Goal: Information Seeking & Learning: Check status

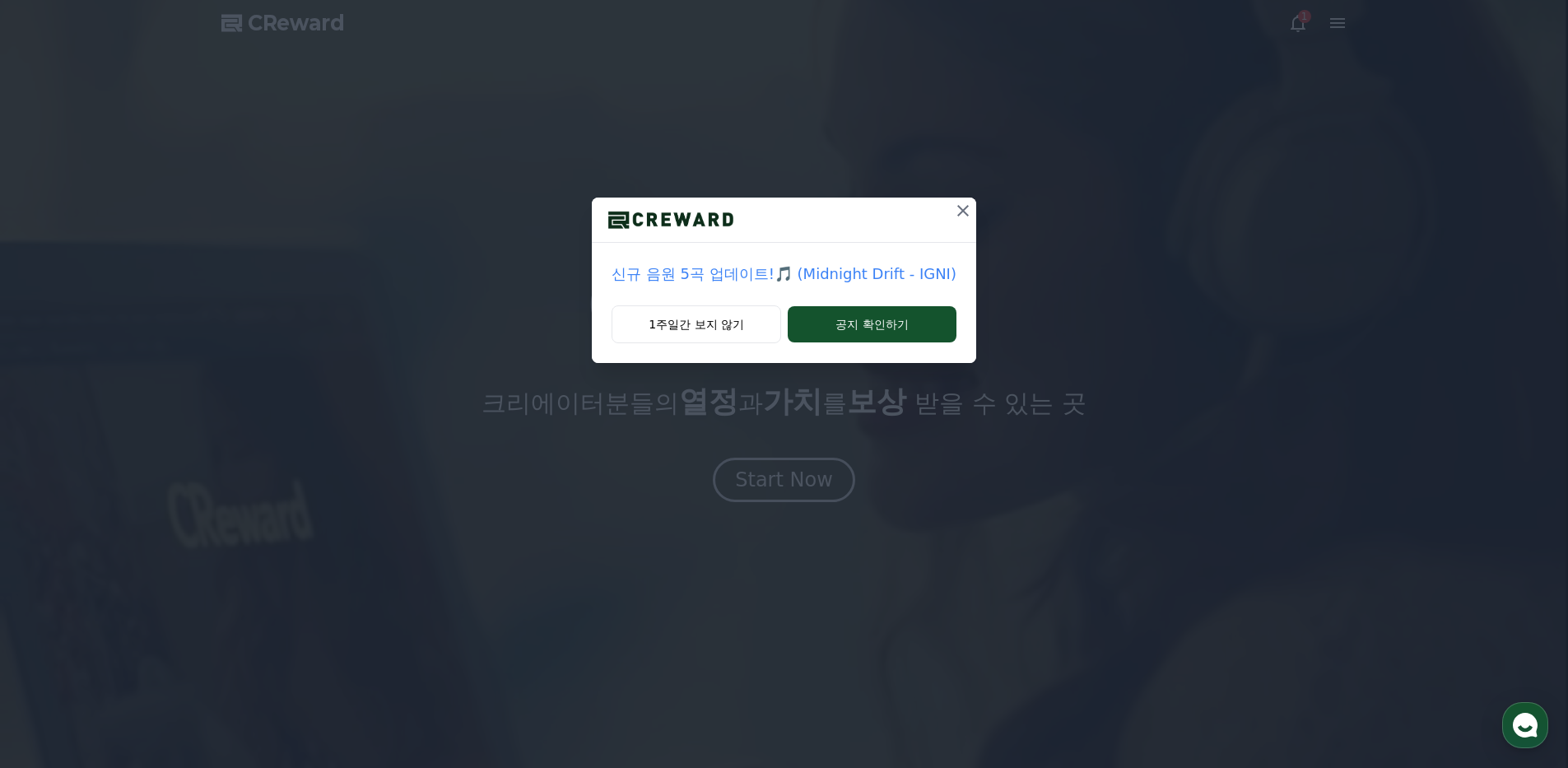
click at [957, 206] on icon at bounding box center [963, 211] width 12 height 12
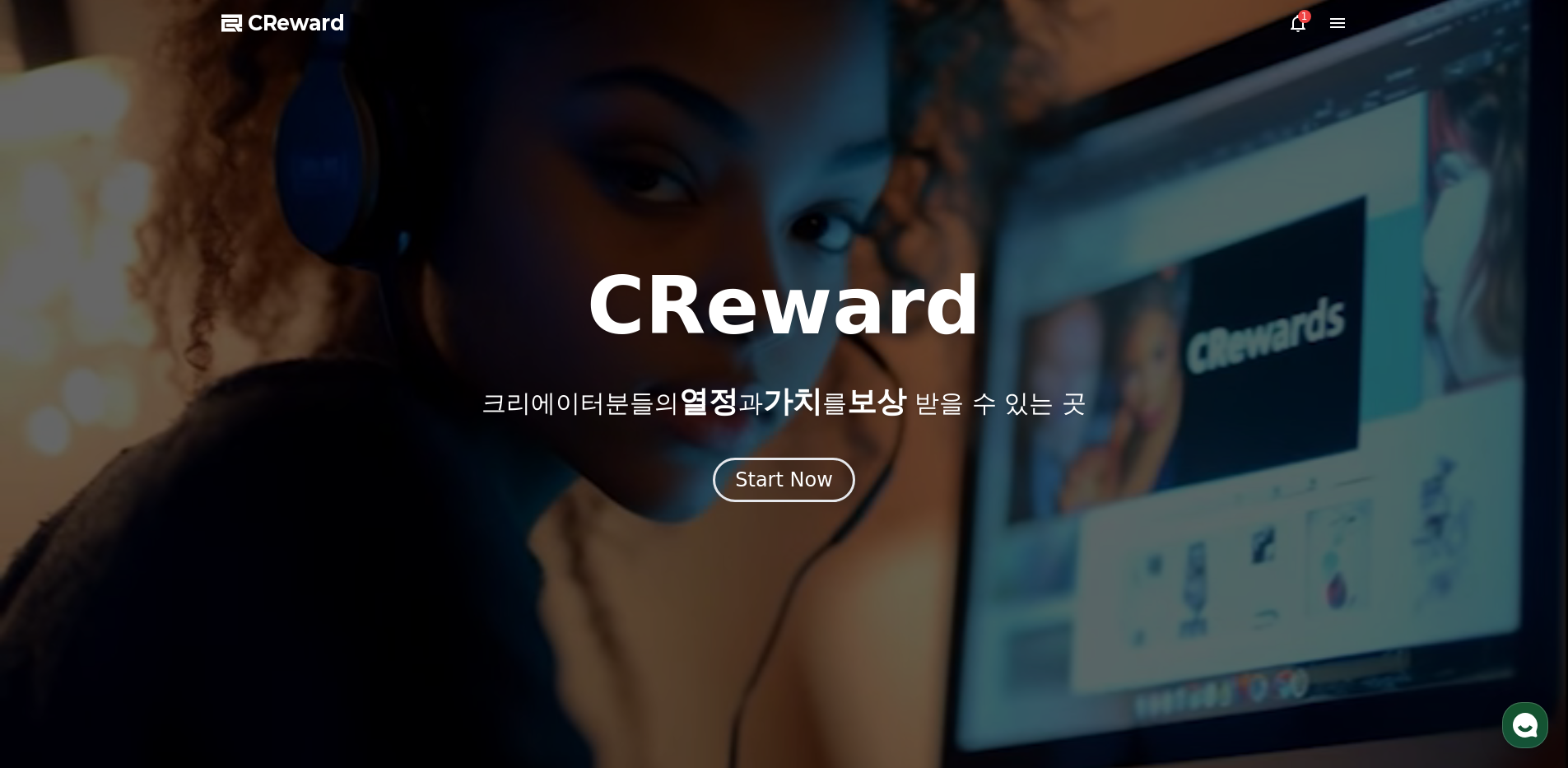
click at [1290, 23] on icon at bounding box center [1298, 23] width 20 height 20
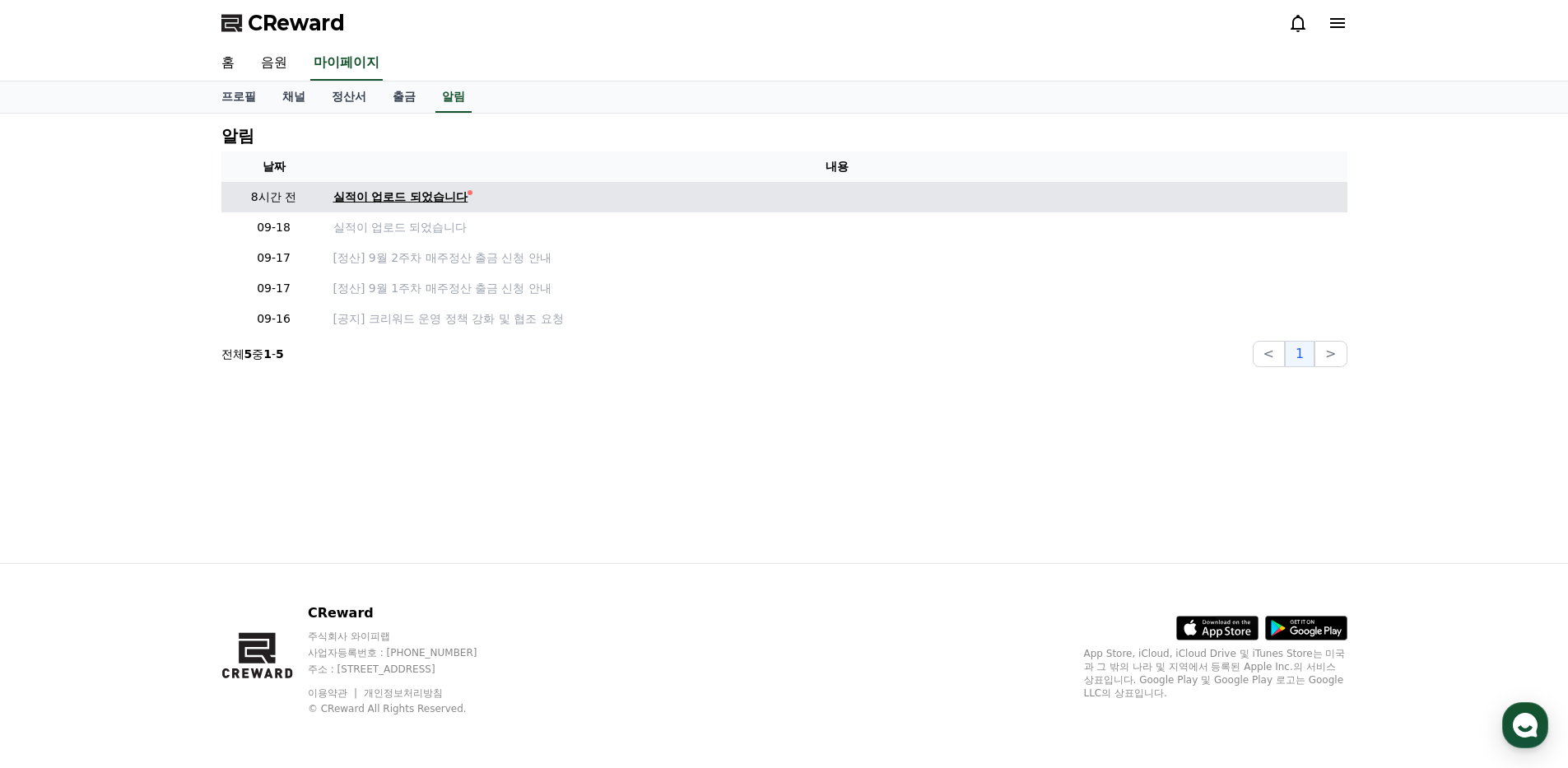
click at [427, 193] on div "실적이 업로드 되었습니다" at bounding box center [401, 196] width 135 height 17
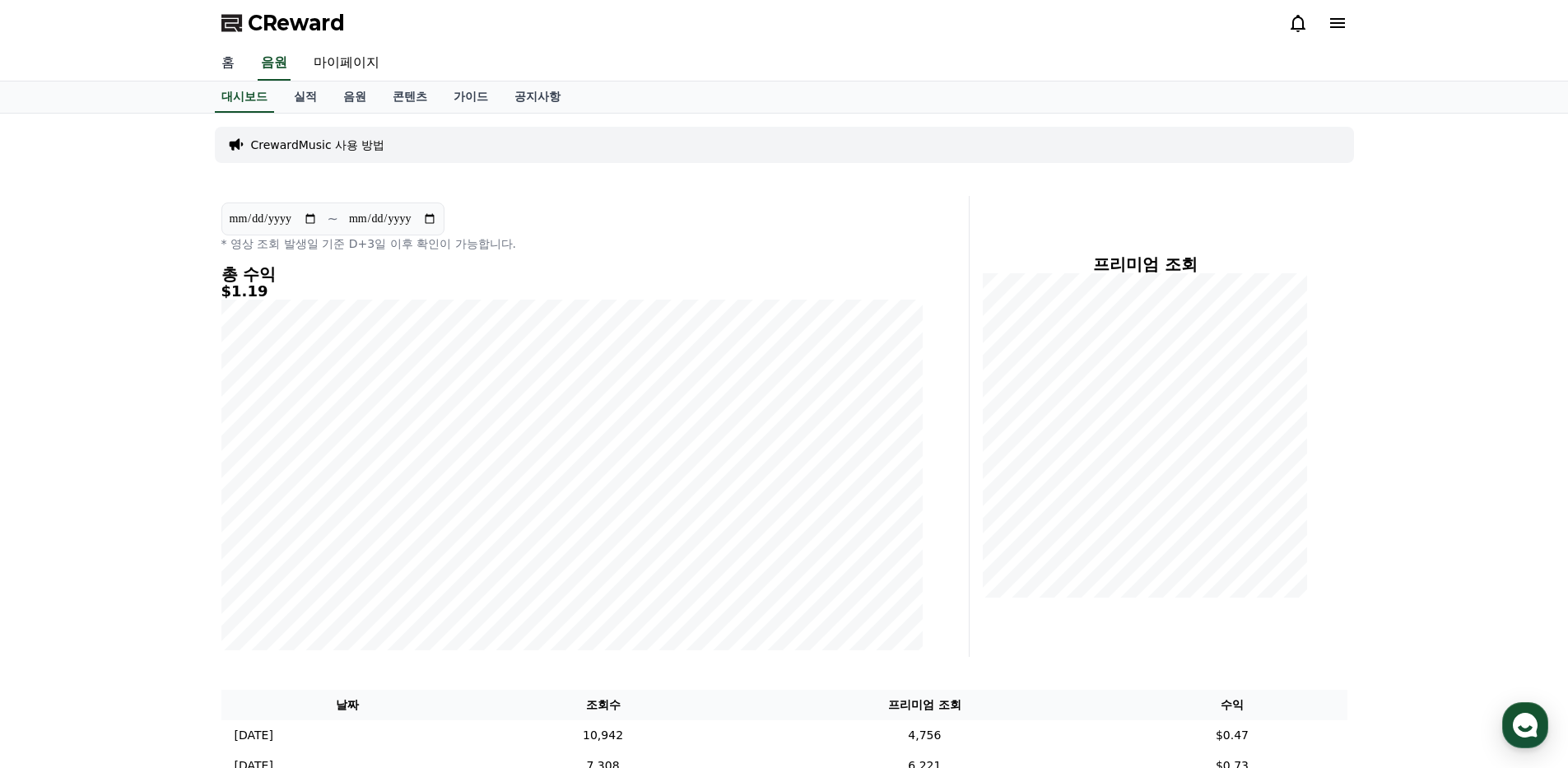
click at [224, 66] on link "홈" at bounding box center [228, 63] width 40 height 34
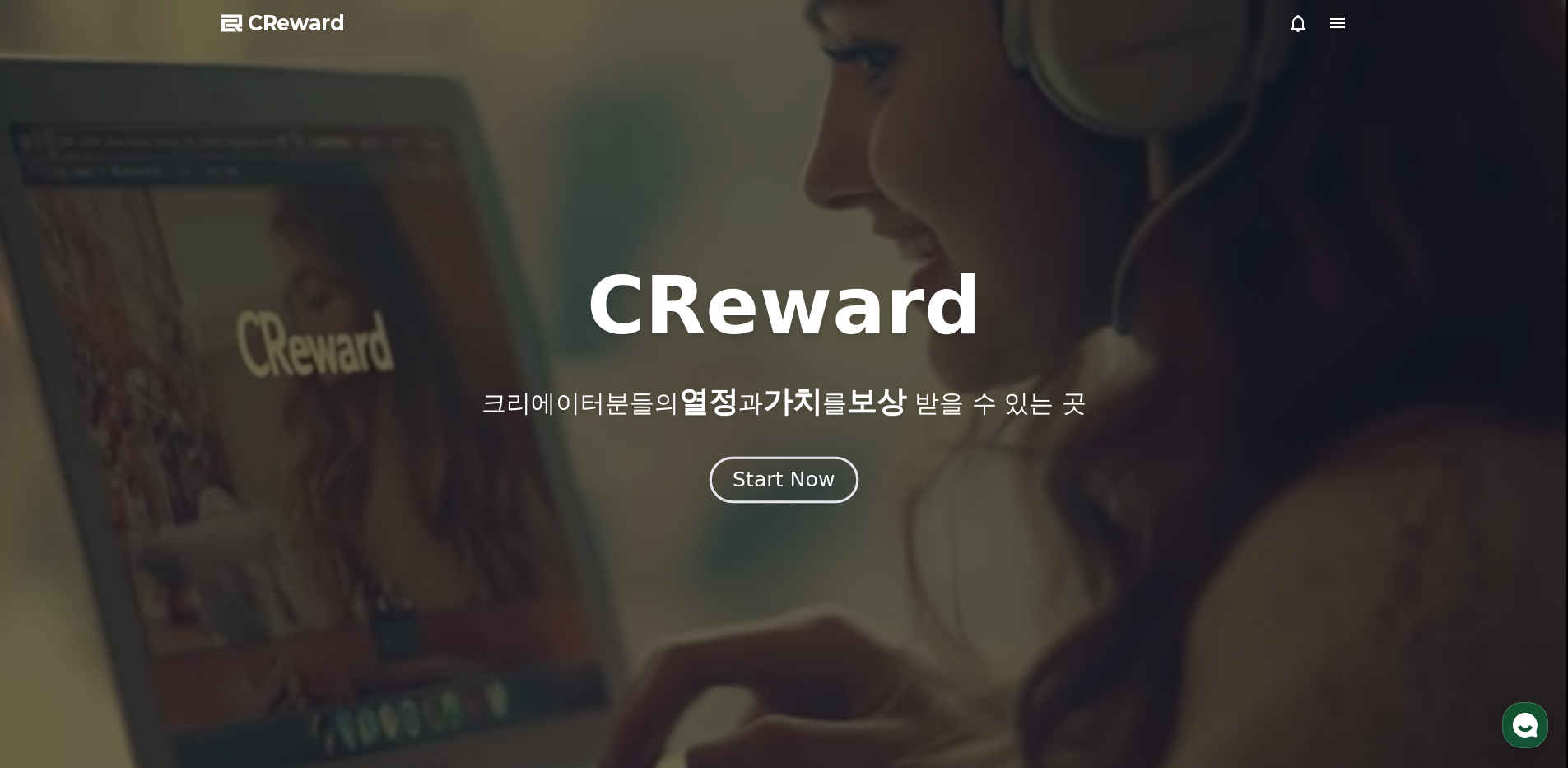
click at [790, 479] on div "Start Now" at bounding box center [783, 479] width 102 height 28
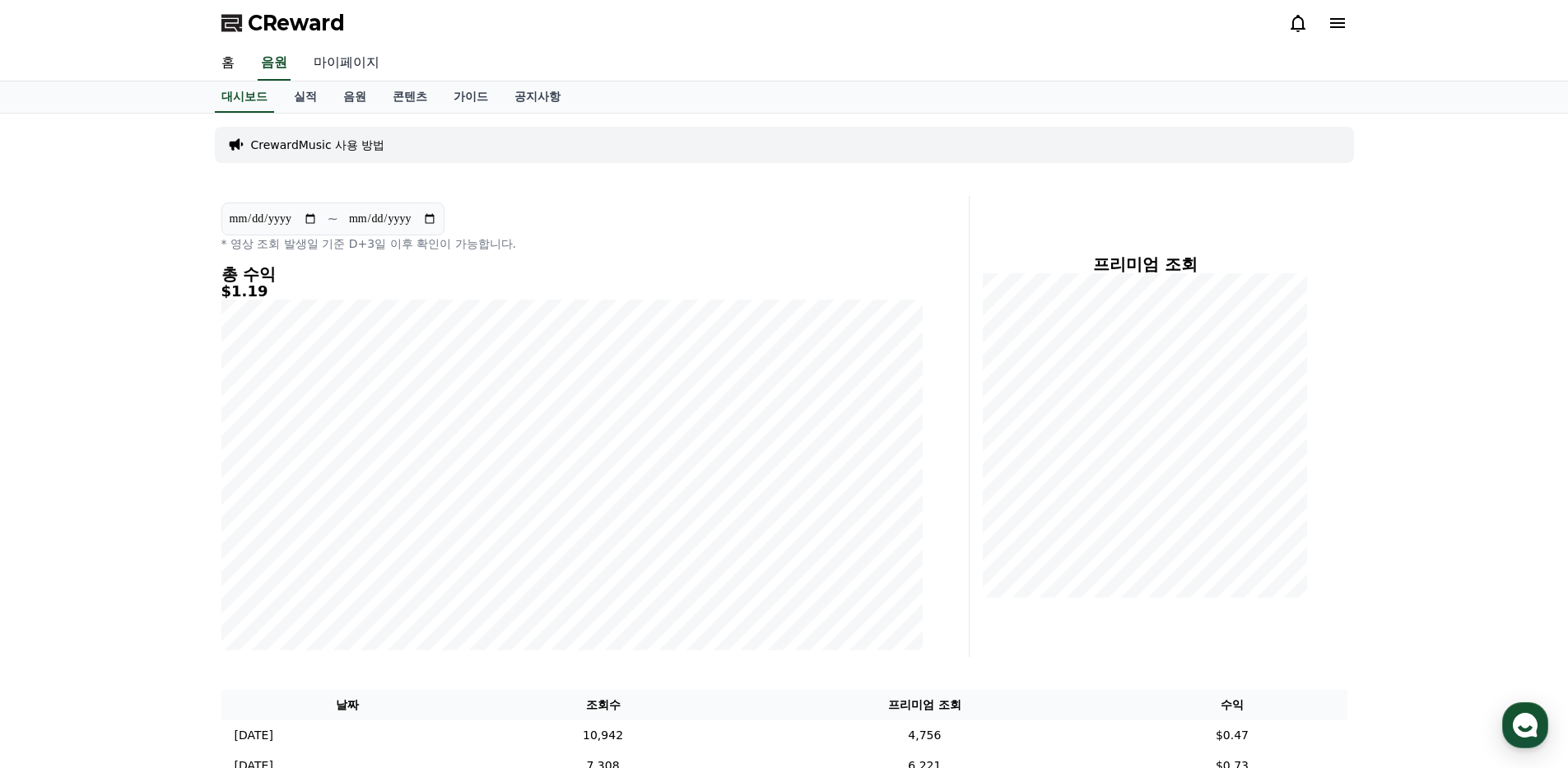
click at [327, 68] on link "마이페이지" at bounding box center [347, 63] width 92 height 34
select select "**********"
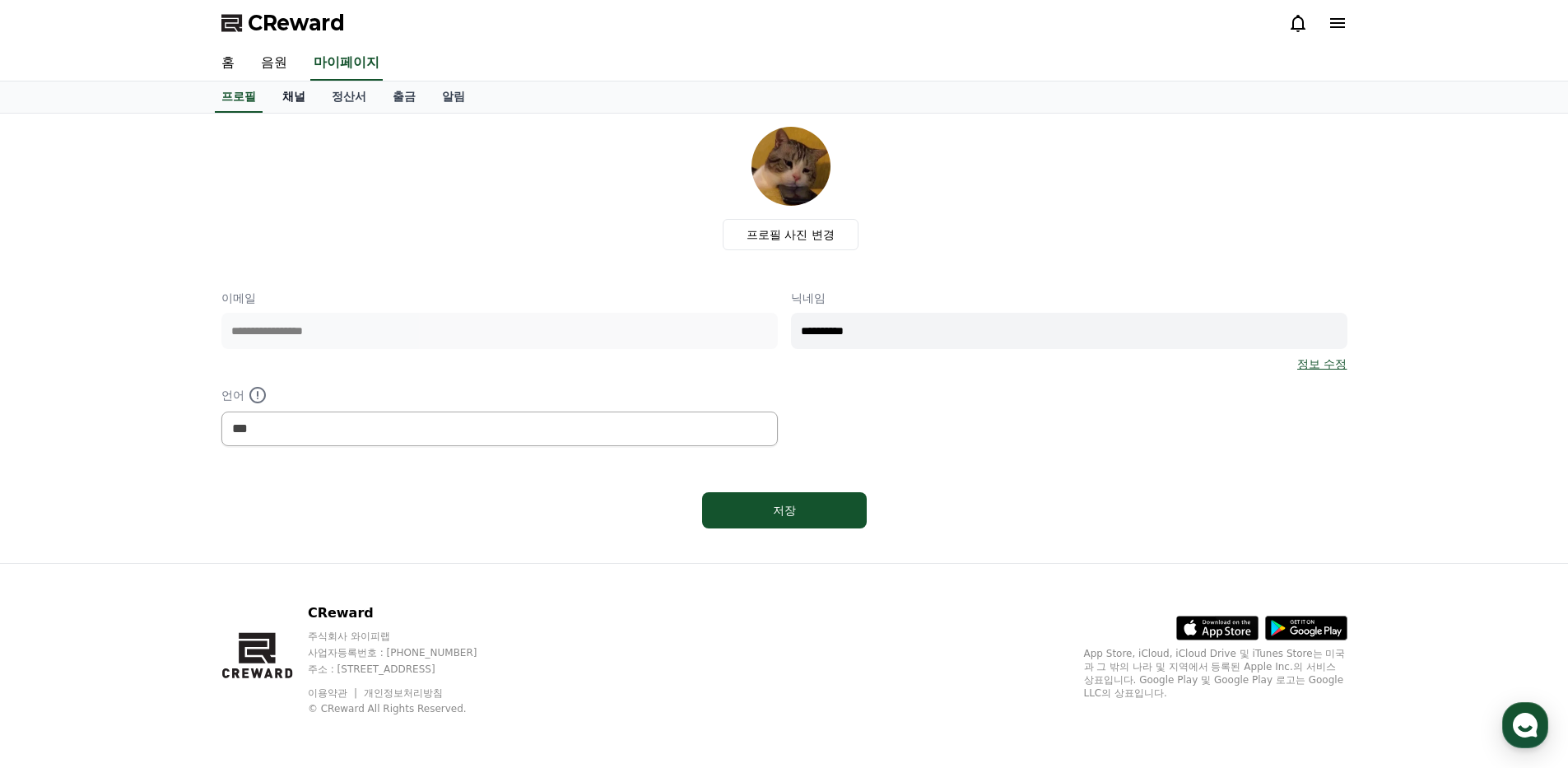
click at [292, 97] on link "채널" at bounding box center [294, 96] width 50 height 32
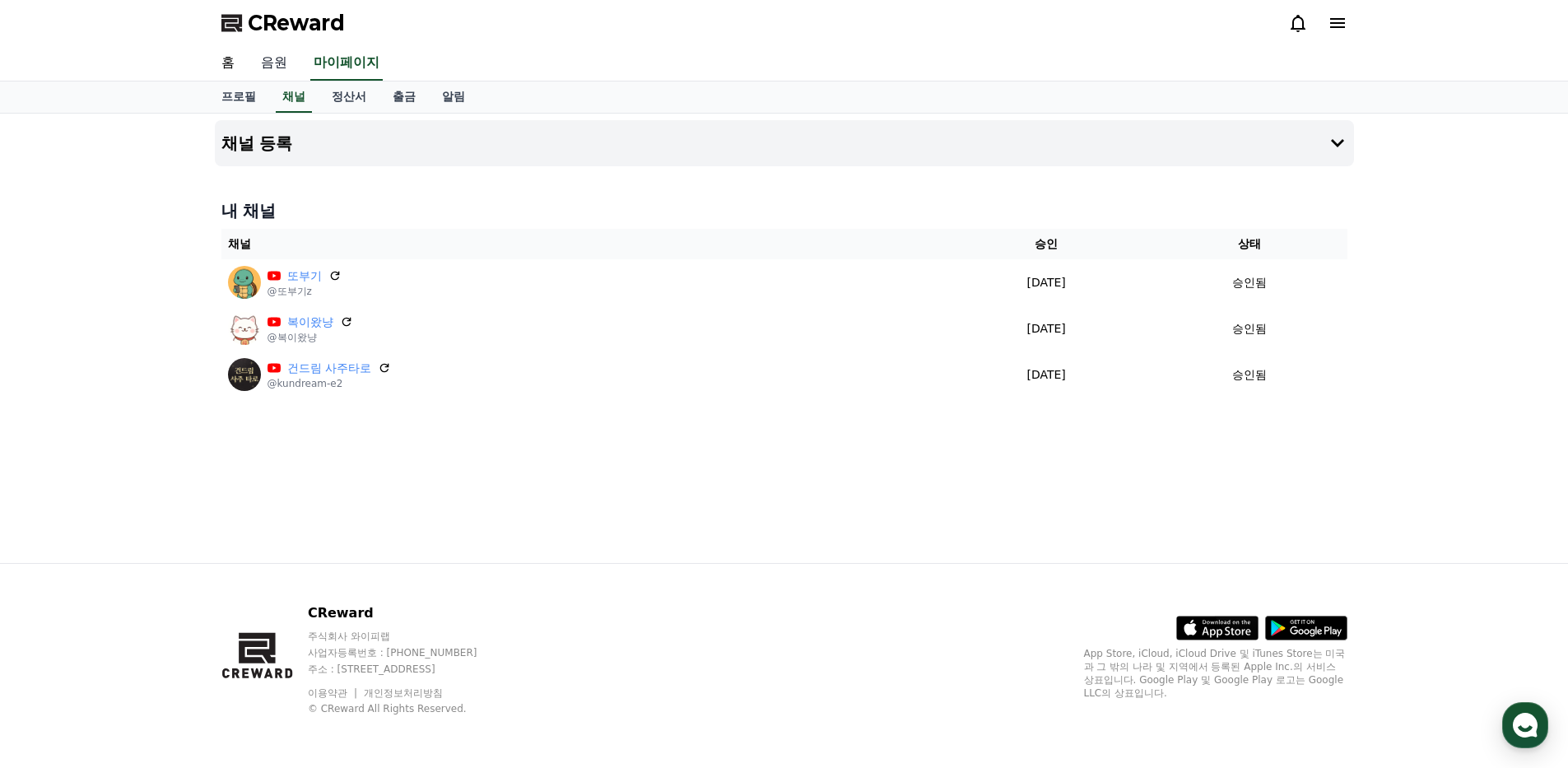
click at [272, 60] on link "음원" at bounding box center [274, 63] width 52 height 34
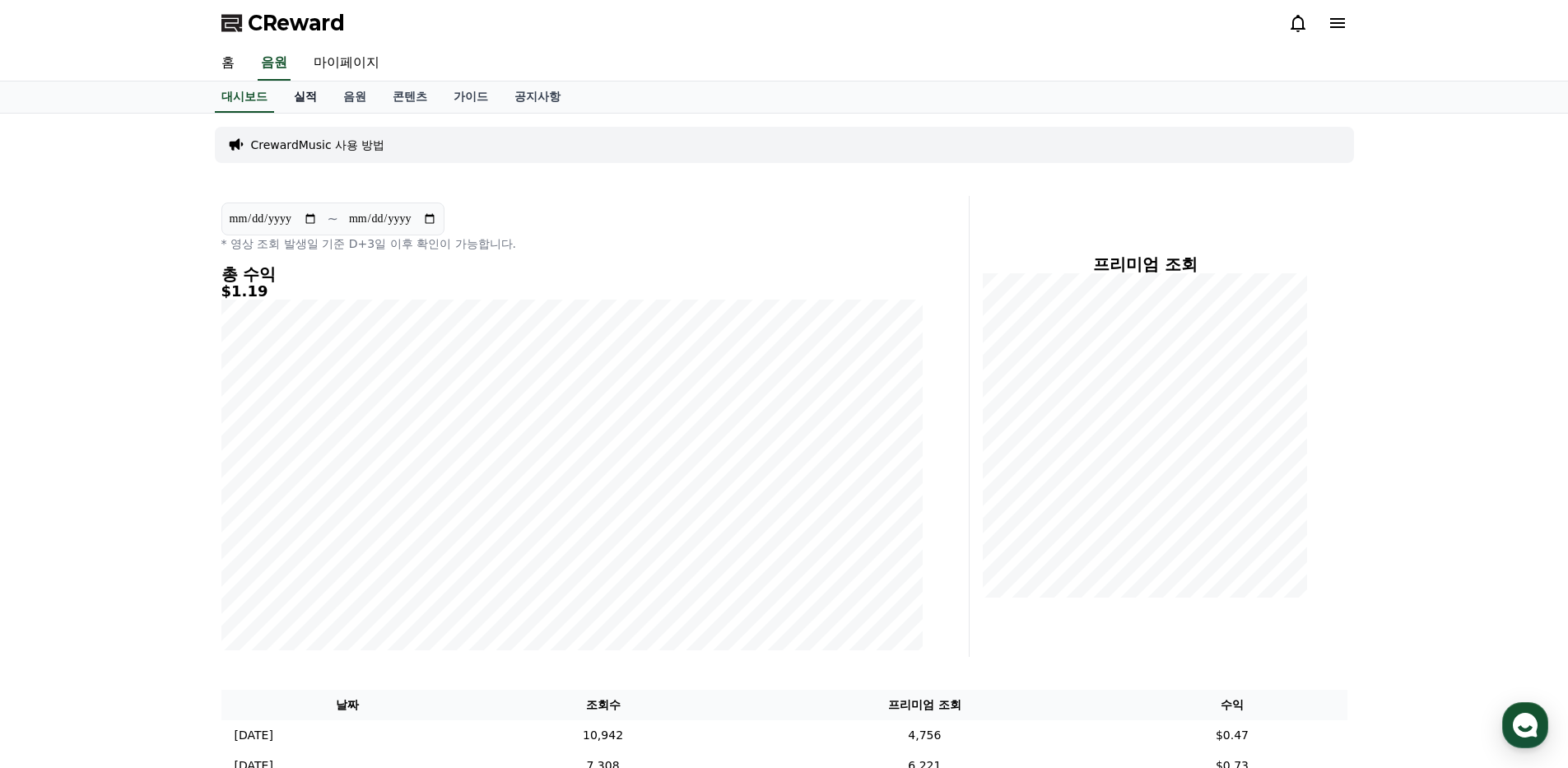
click at [295, 98] on link "실적" at bounding box center [305, 96] width 50 height 32
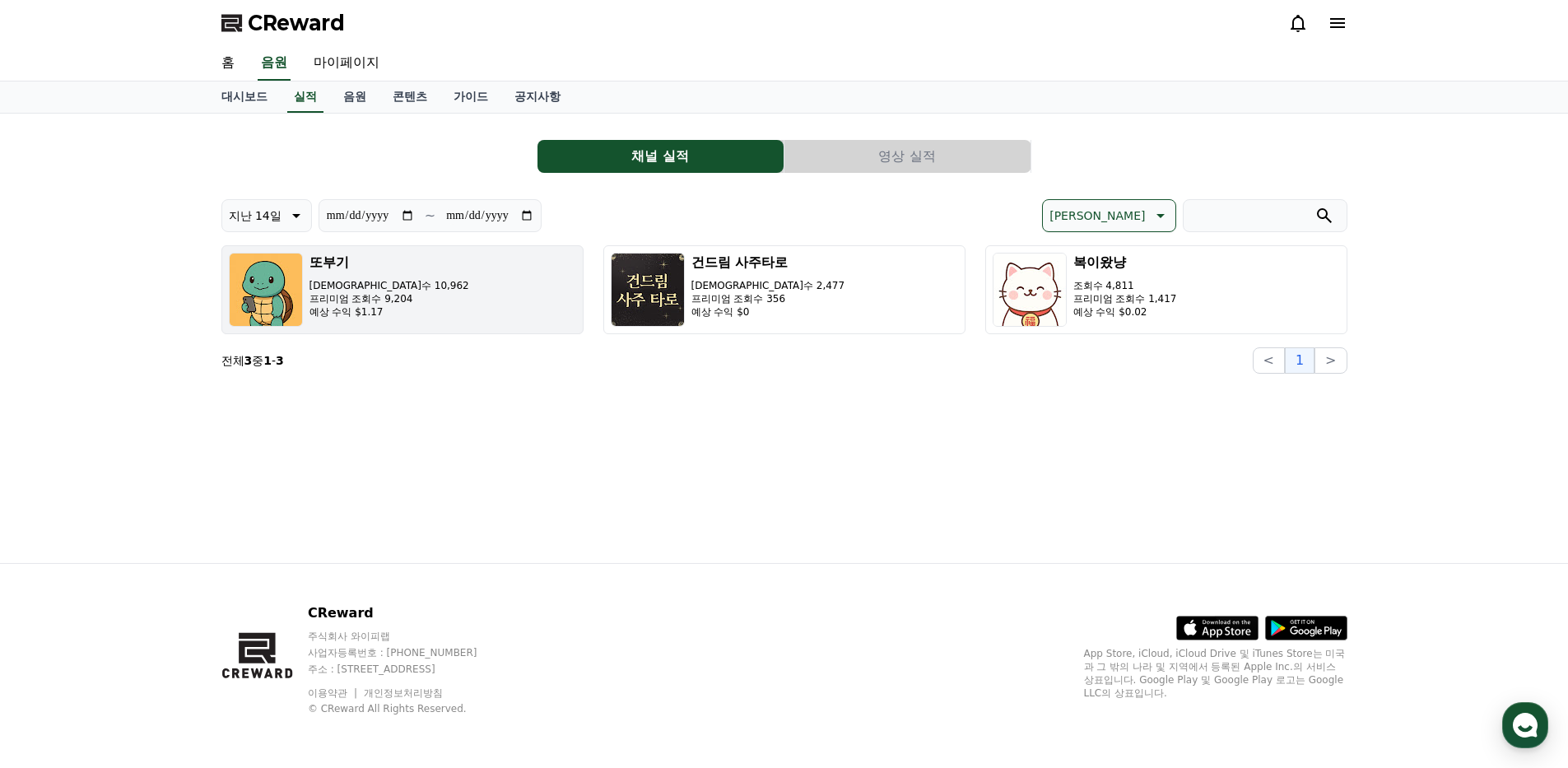
click at [514, 303] on button "또부기 조회수 10,962 프리미엄 조회수 9,204 예상 수익 $1.17" at bounding box center [403, 289] width 362 height 89
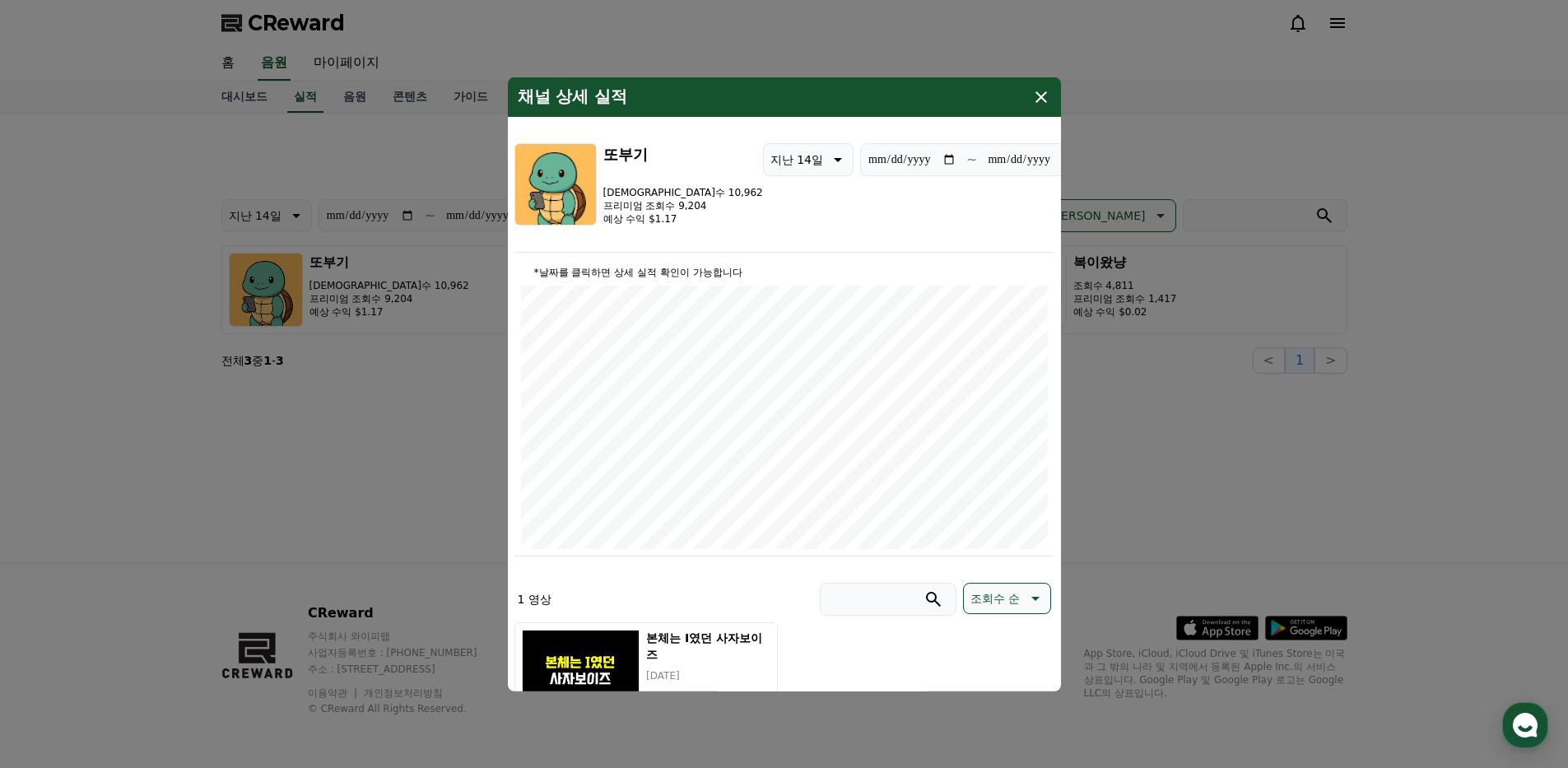
click at [1042, 88] on icon "modal" at bounding box center [1041, 96] width 20 height 20
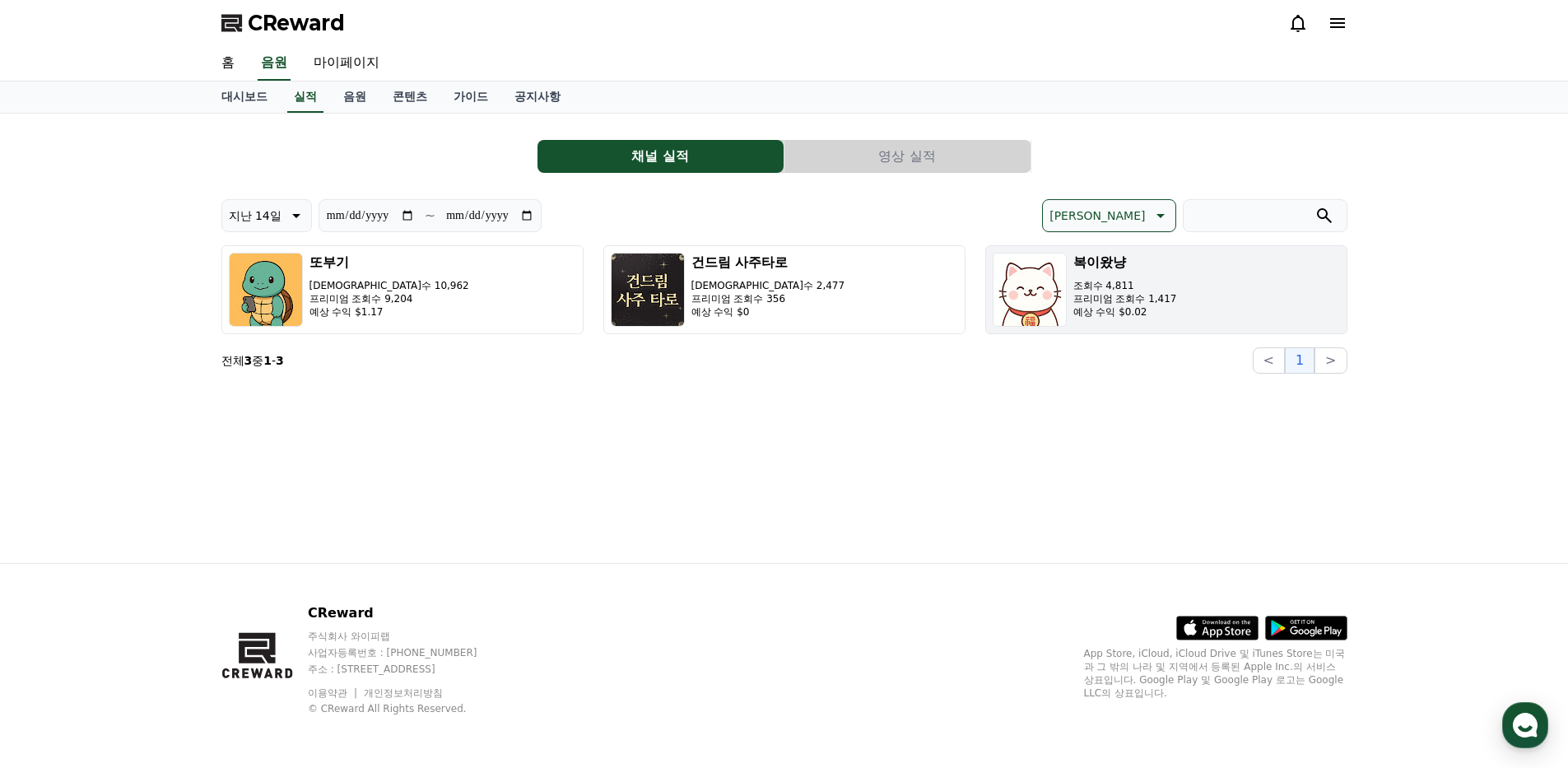
click at [1076, 292] on p "조회수 4,811" at bounding box center [1125, 285] width 104 height 14
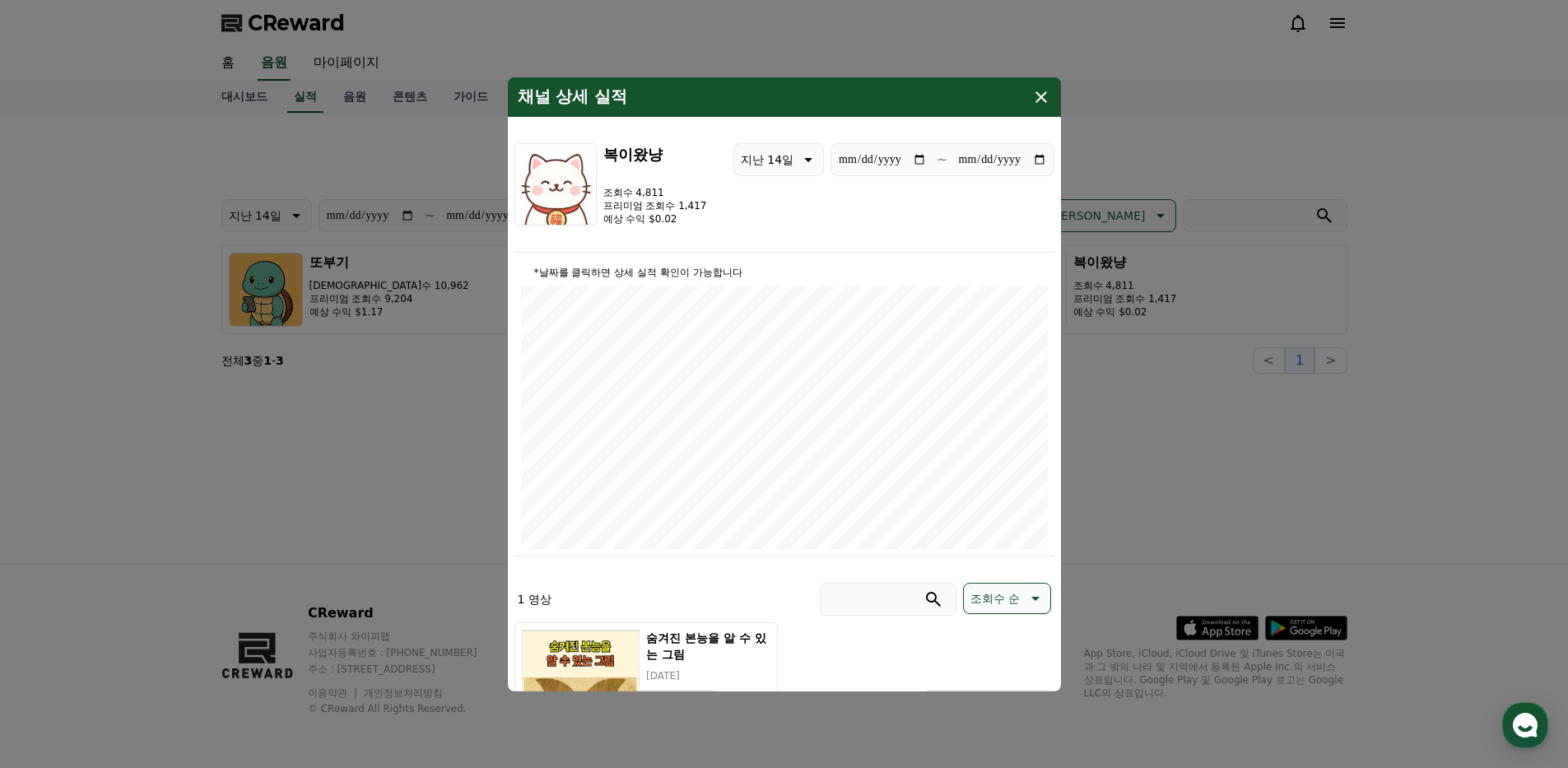
type input "**********"
click at [1044, 84] on div "채널 상세 실적" at bounding box center [784, 96] width 553 height 40
click at [311, 27] on button "close modal" at bounding box center [784, 384] width 1568 height 768
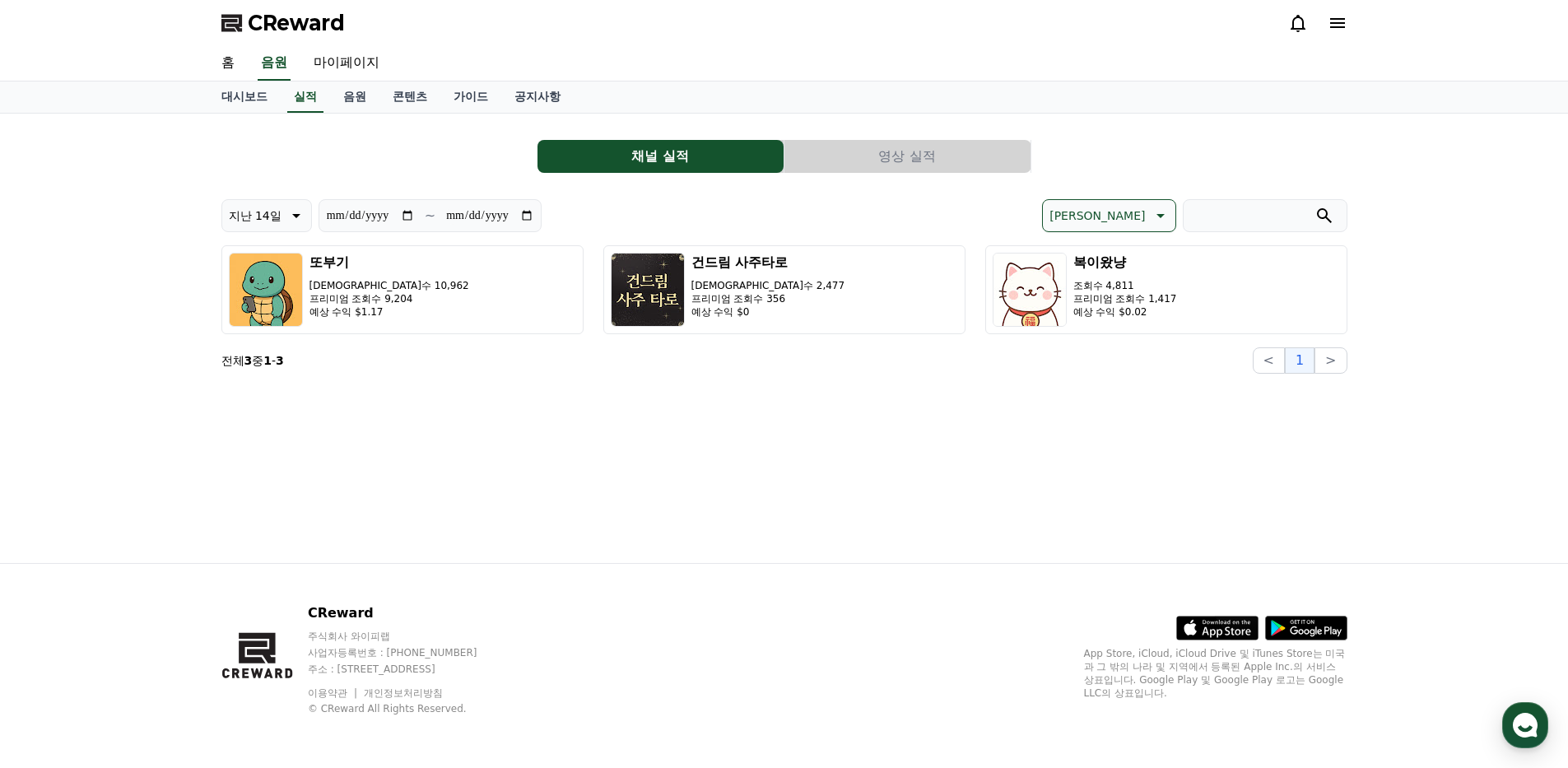
click at [304, 25] on span "CReward" at bounding box center [296, 23] width 97 height 26
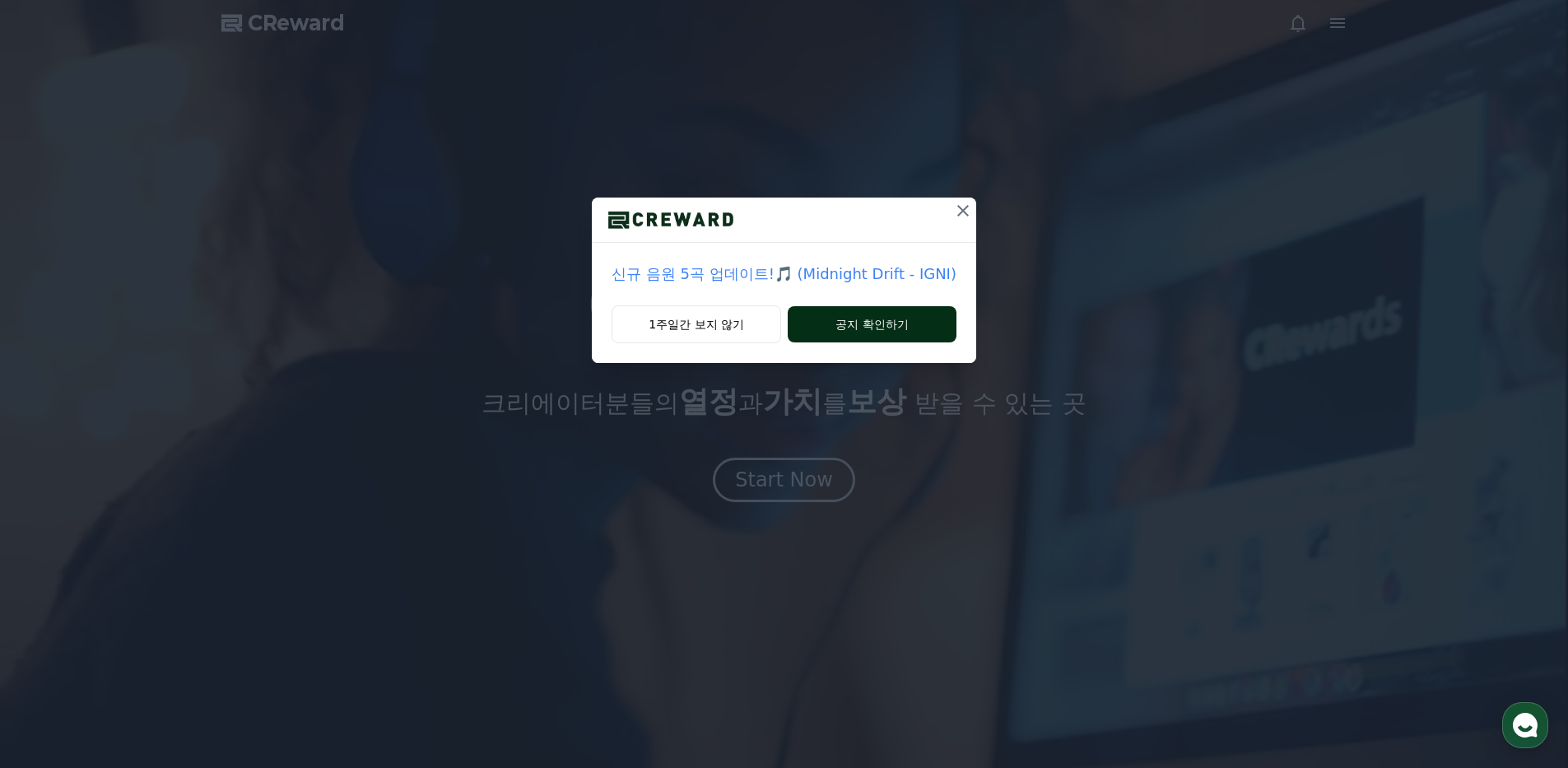
click at [838, 336] on button "공지 확인하기" at bounding box center [872, 324] width 168 height 36
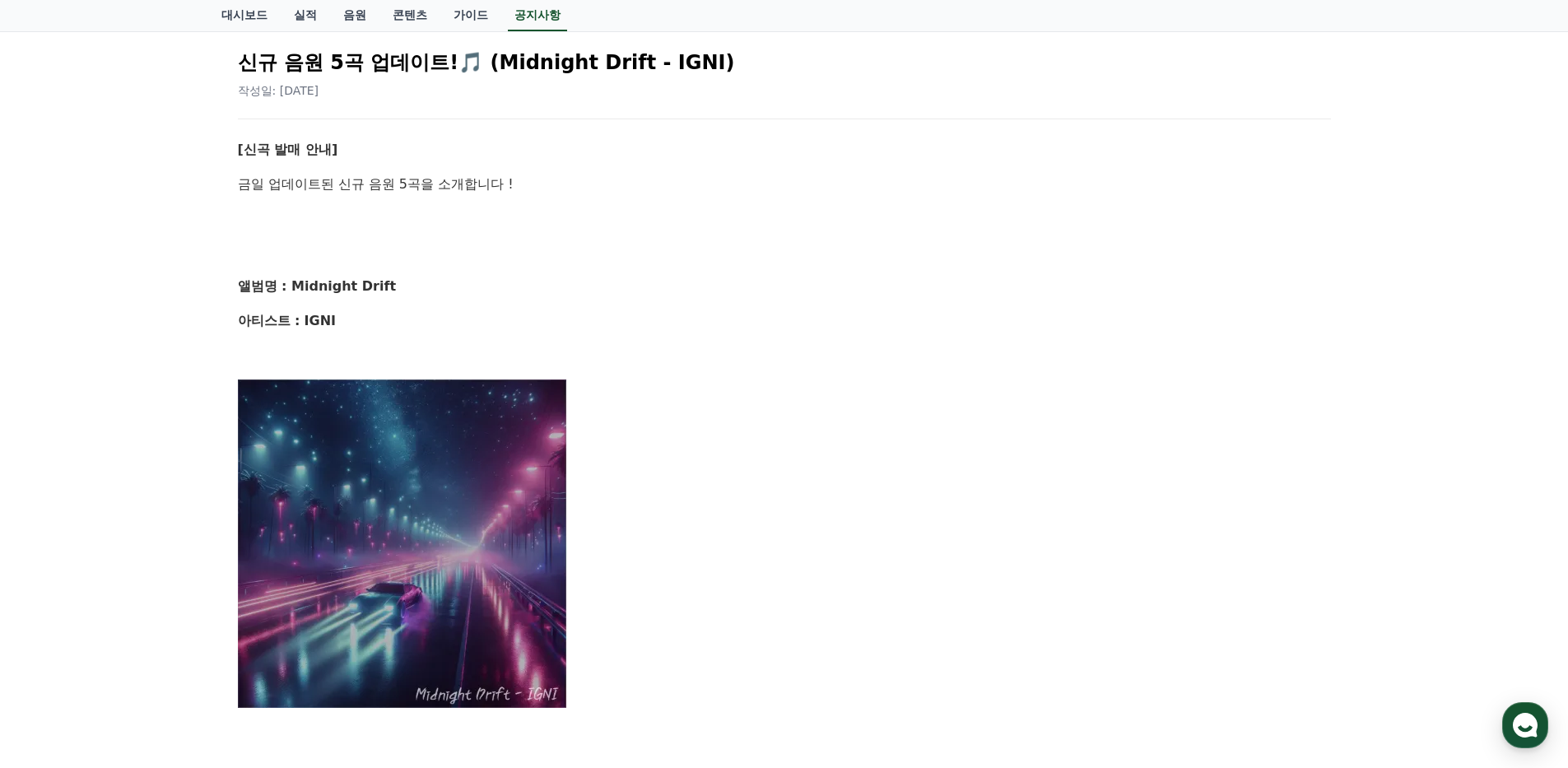
scroll to position [162, 0]
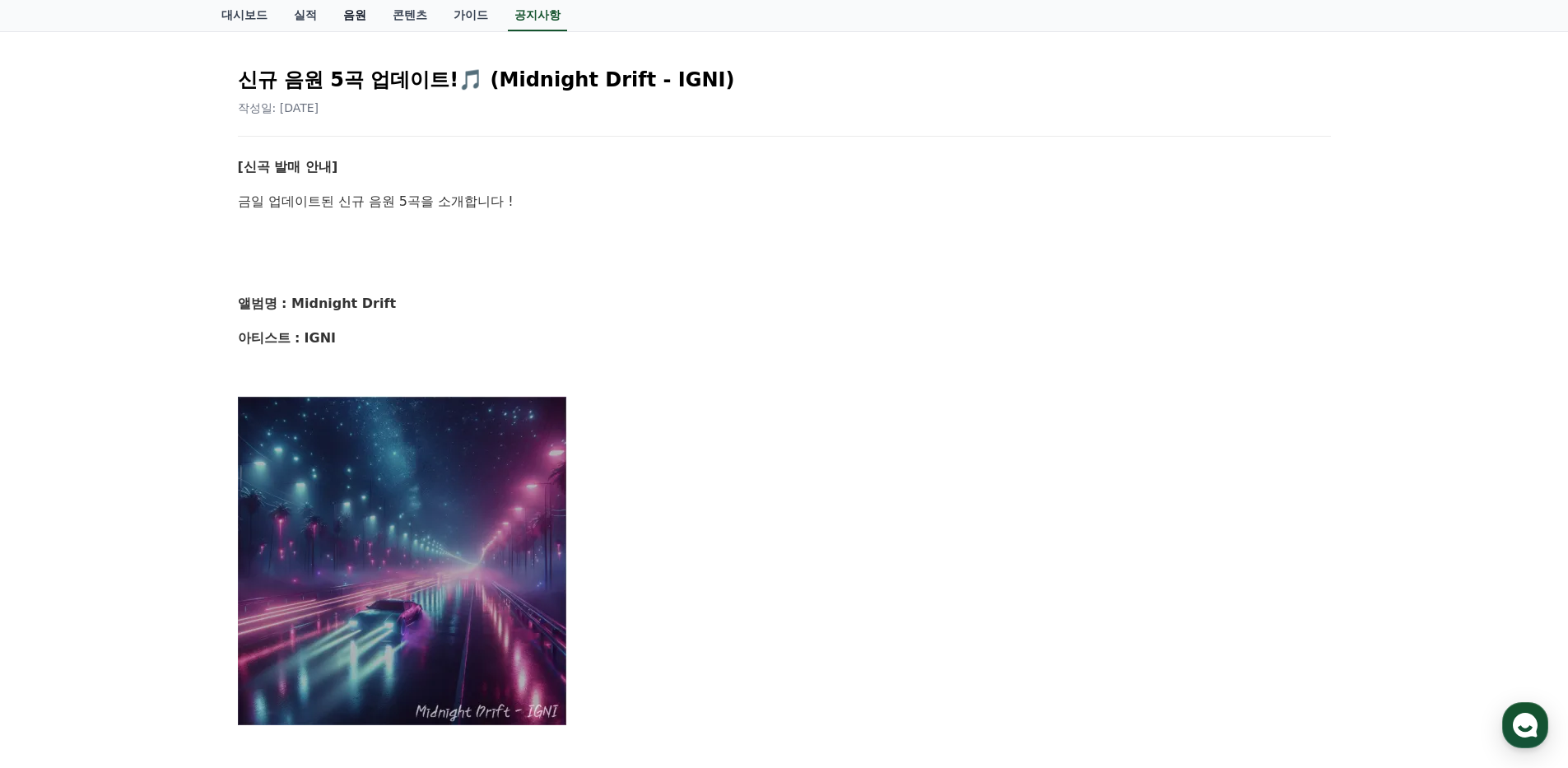
click at [353, 23] on link "음원" at bounding box center [354, 15] width 50 height 32
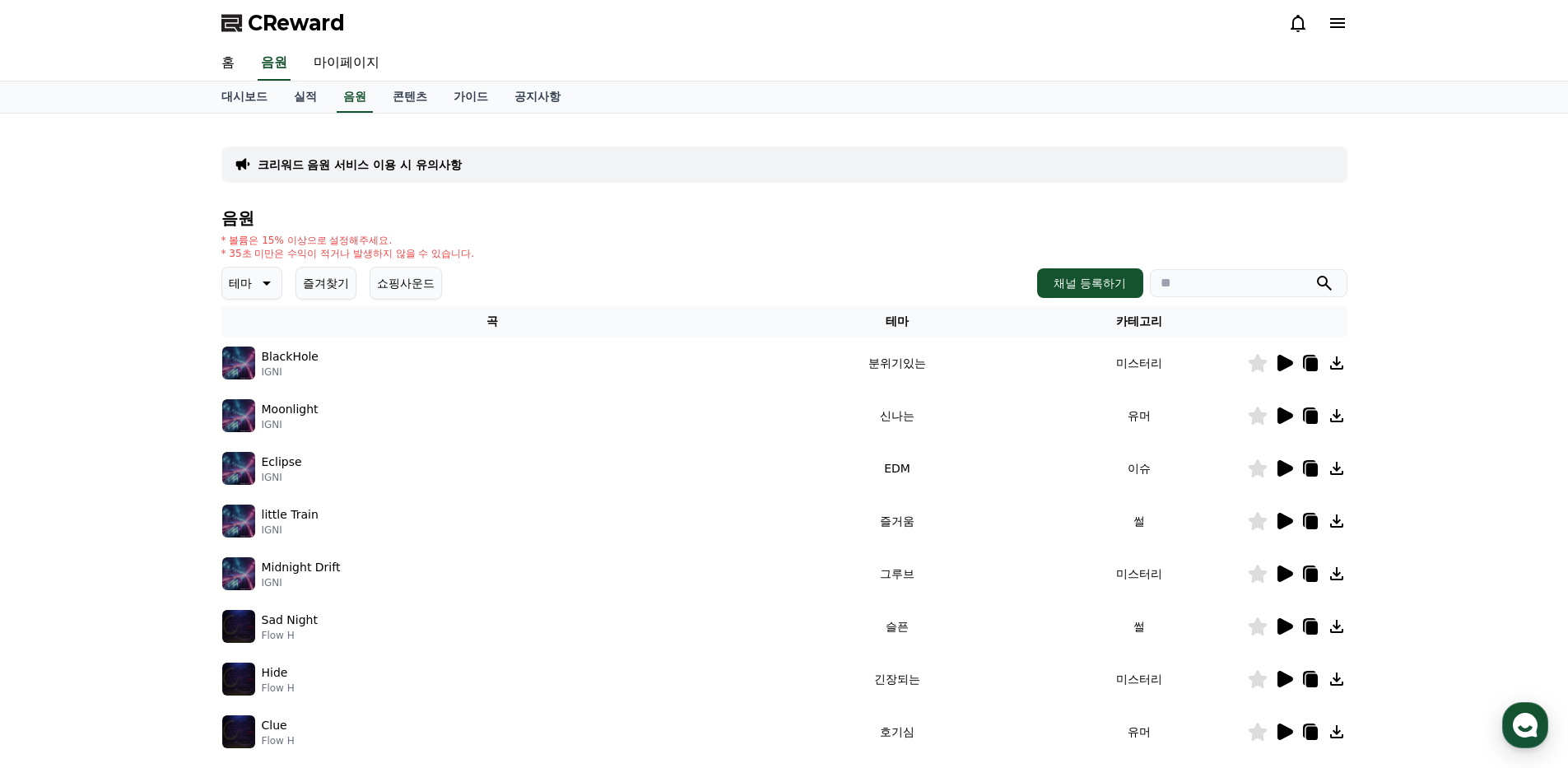
click at [1279, 357] on icon at bounding box center [1284, 363] width 15 height 16
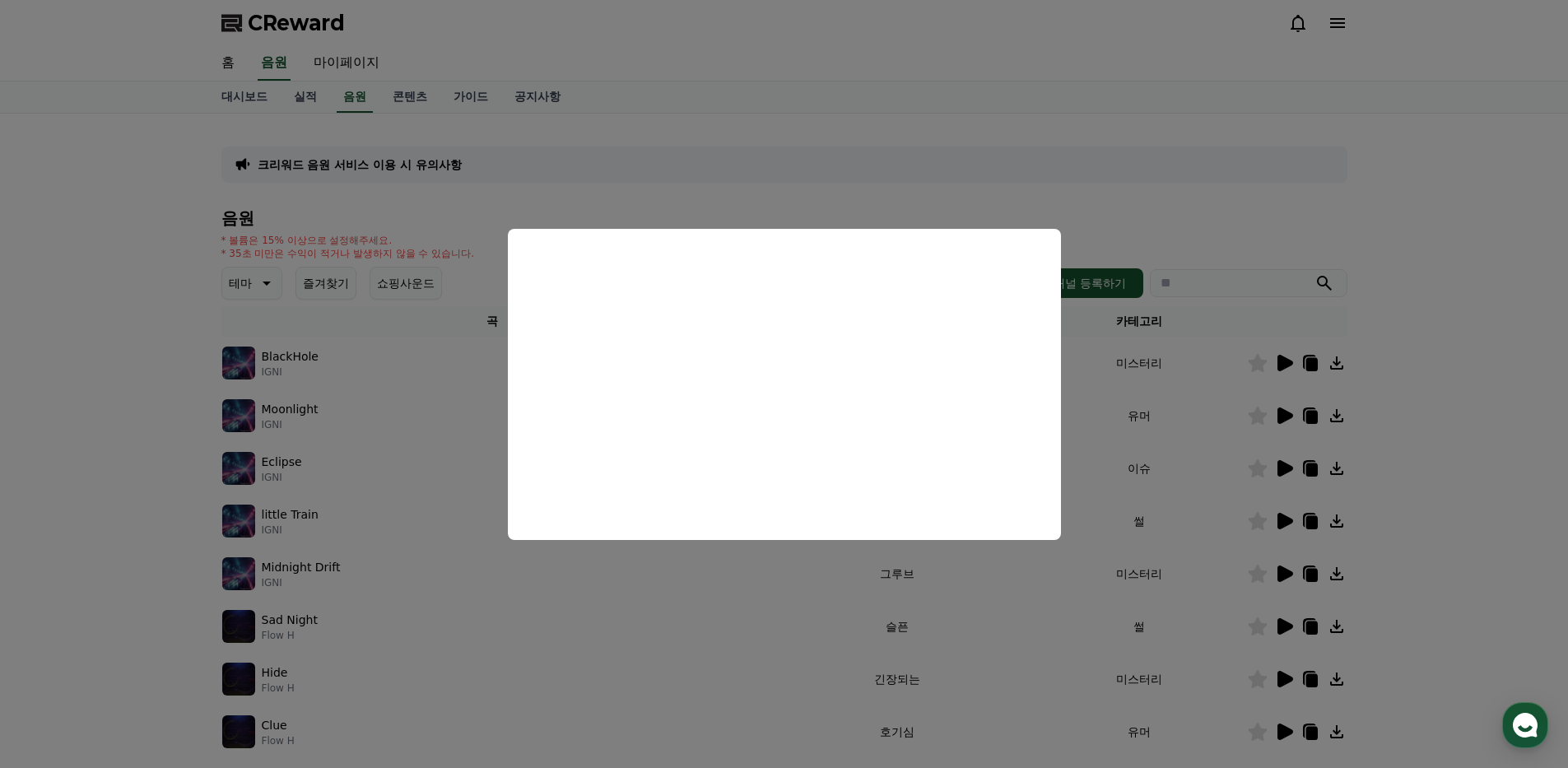
click at [1134, 221] on button "close modal" at bounding box center [784, 384] width 1568 height 768
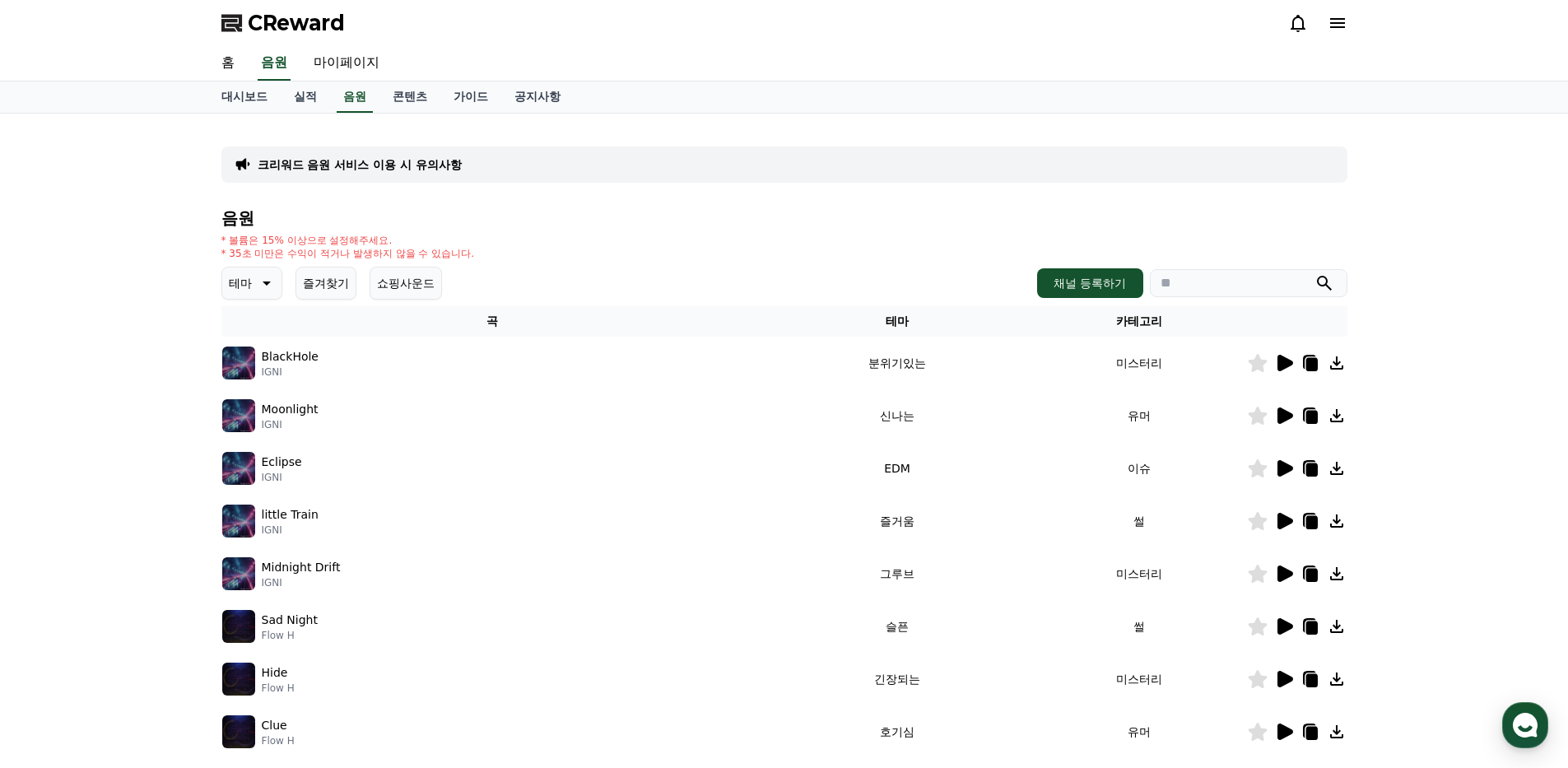
click at [1285, 416] on icon at bounding box center [1284, 415] width 15 height 16
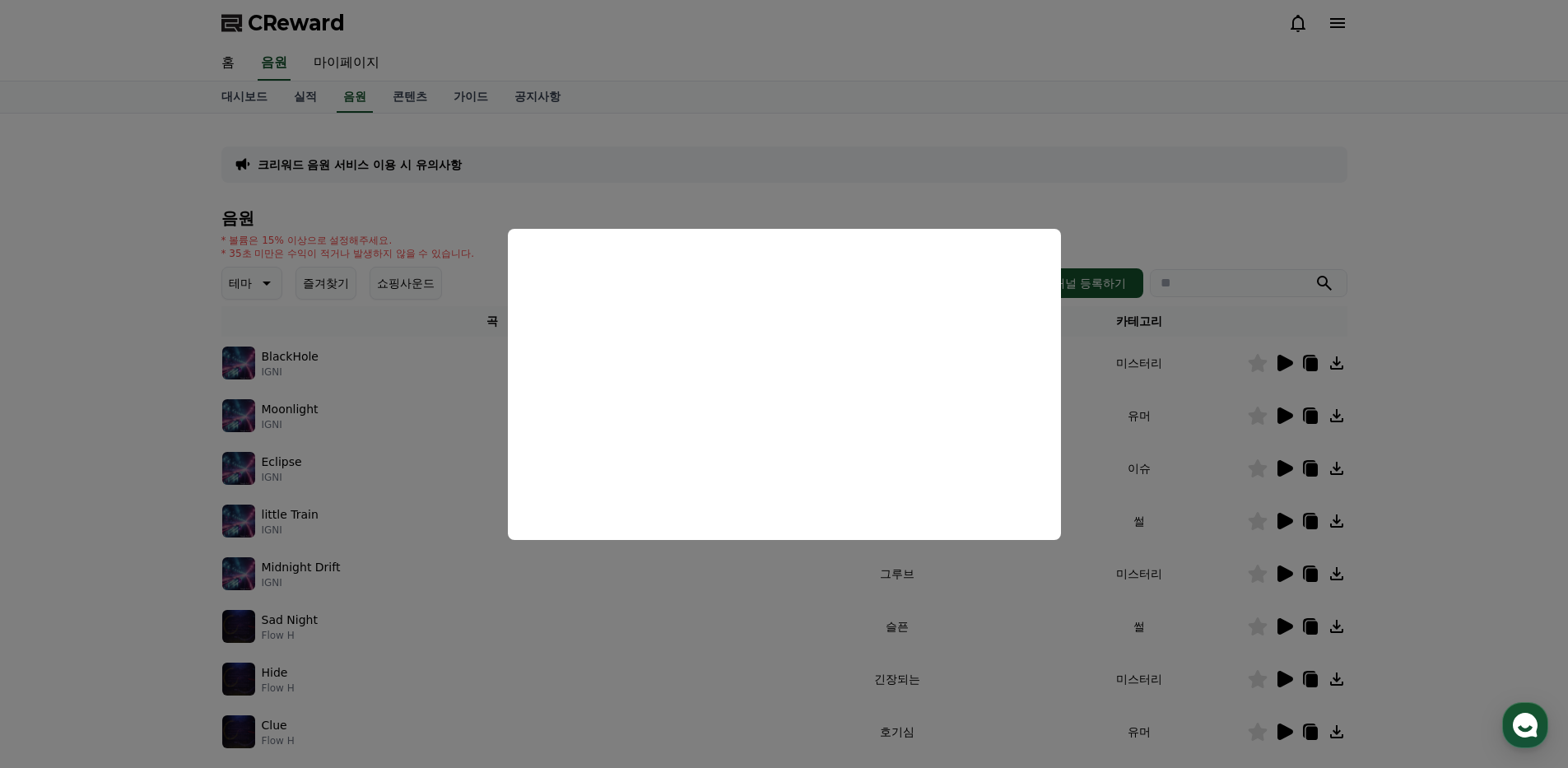
click at [1119, 198] on button "close modal" at bounding box center [784, 384] width 1568 height 768
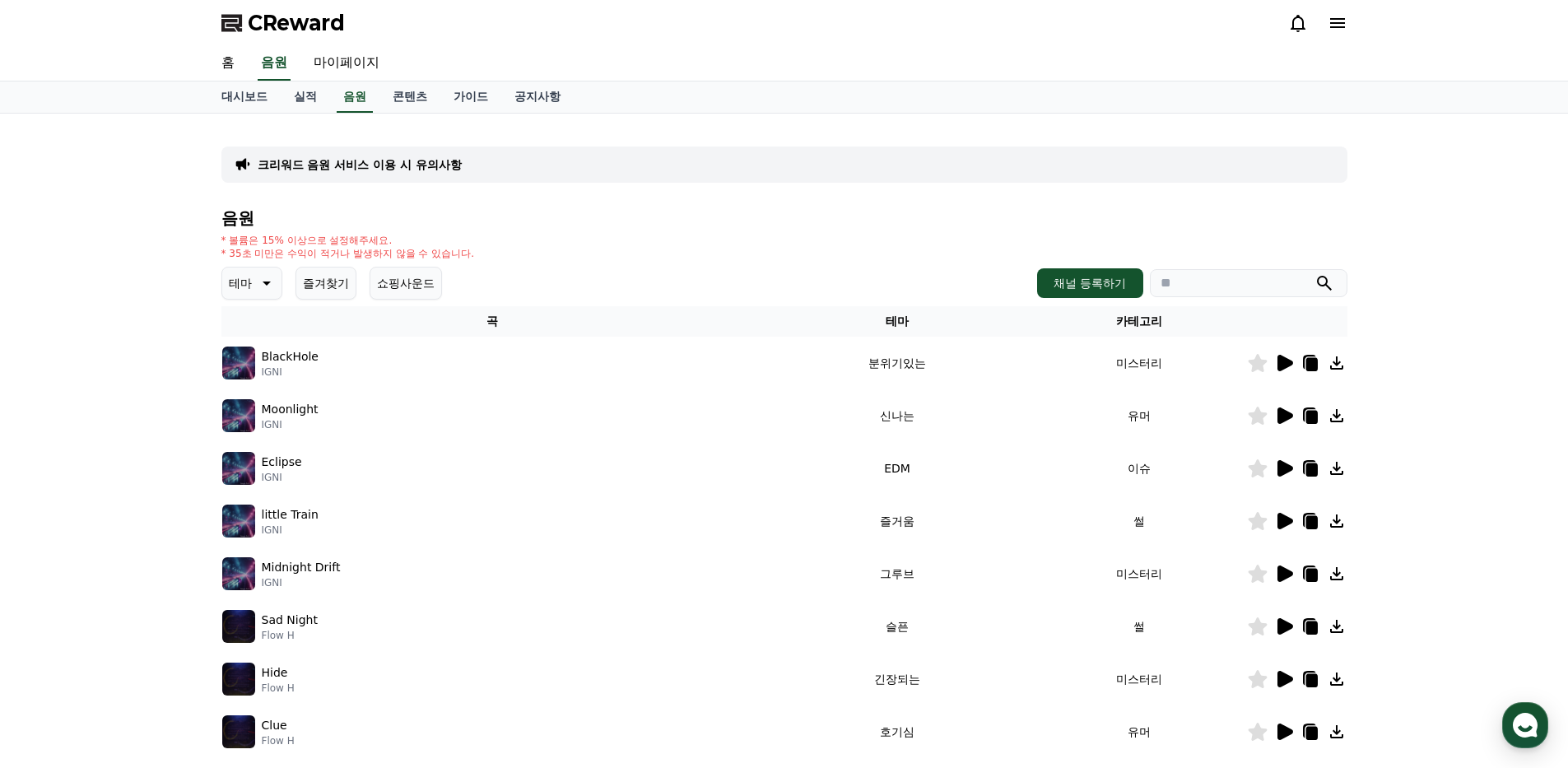
click at [1281, 473] on icon at bounding box center [1284, 468] width 15 height 16
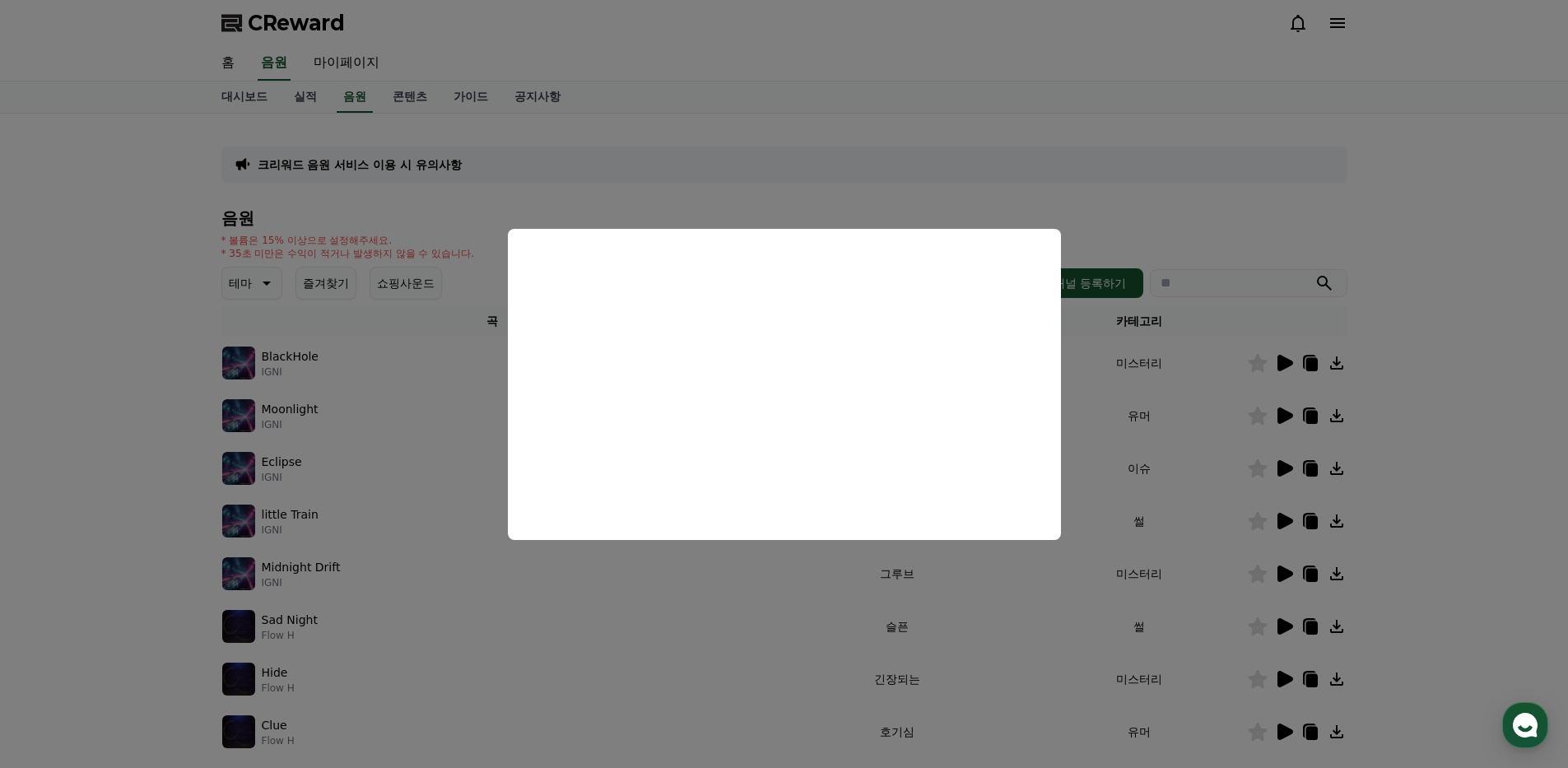
click at [810, 169] on button "close modal" at bounding box center [784, 384] width 1568 height 768
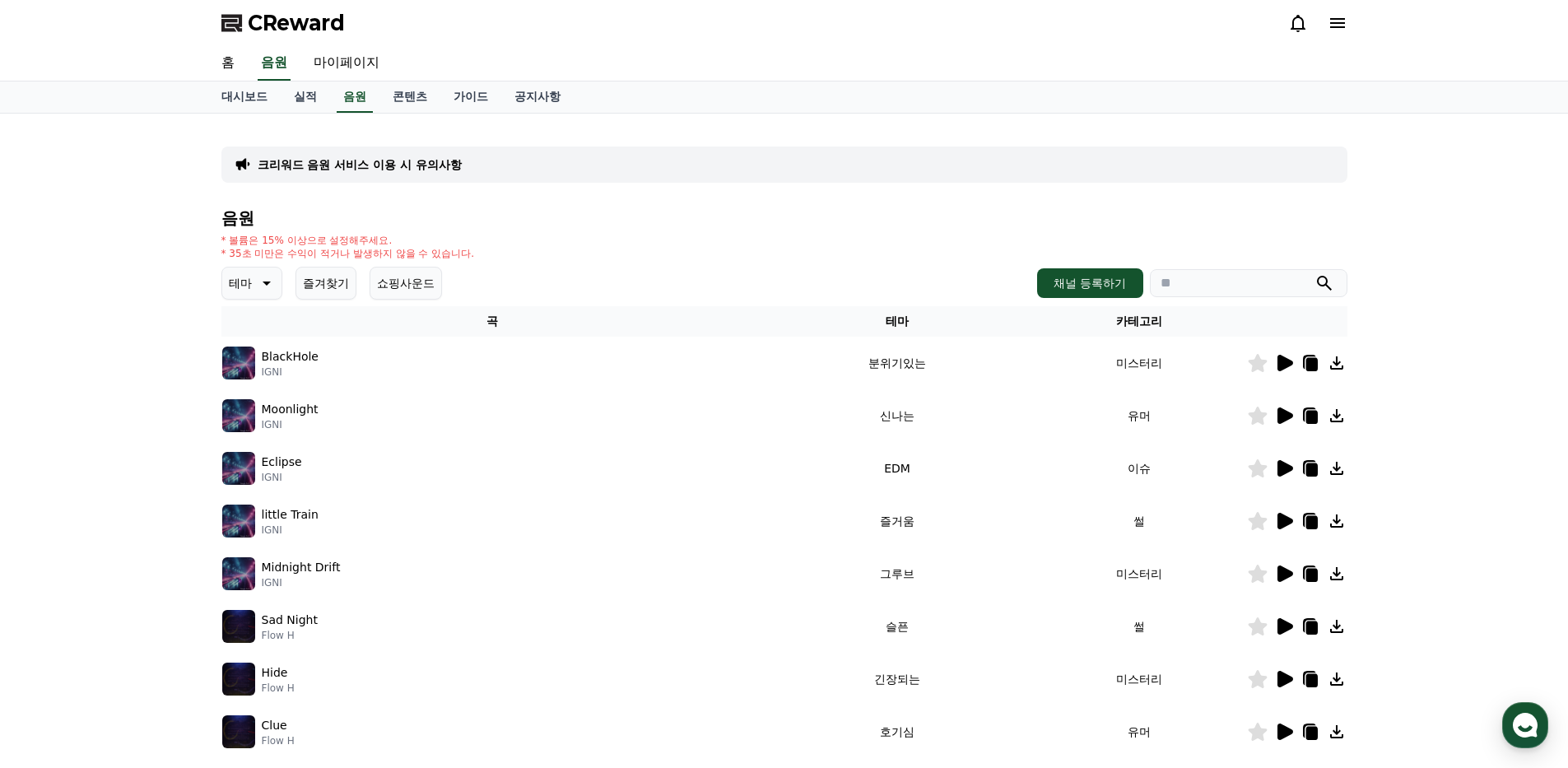
click at [1286, 520] on icon at bounding box center [1284, 520] width 15 height 16
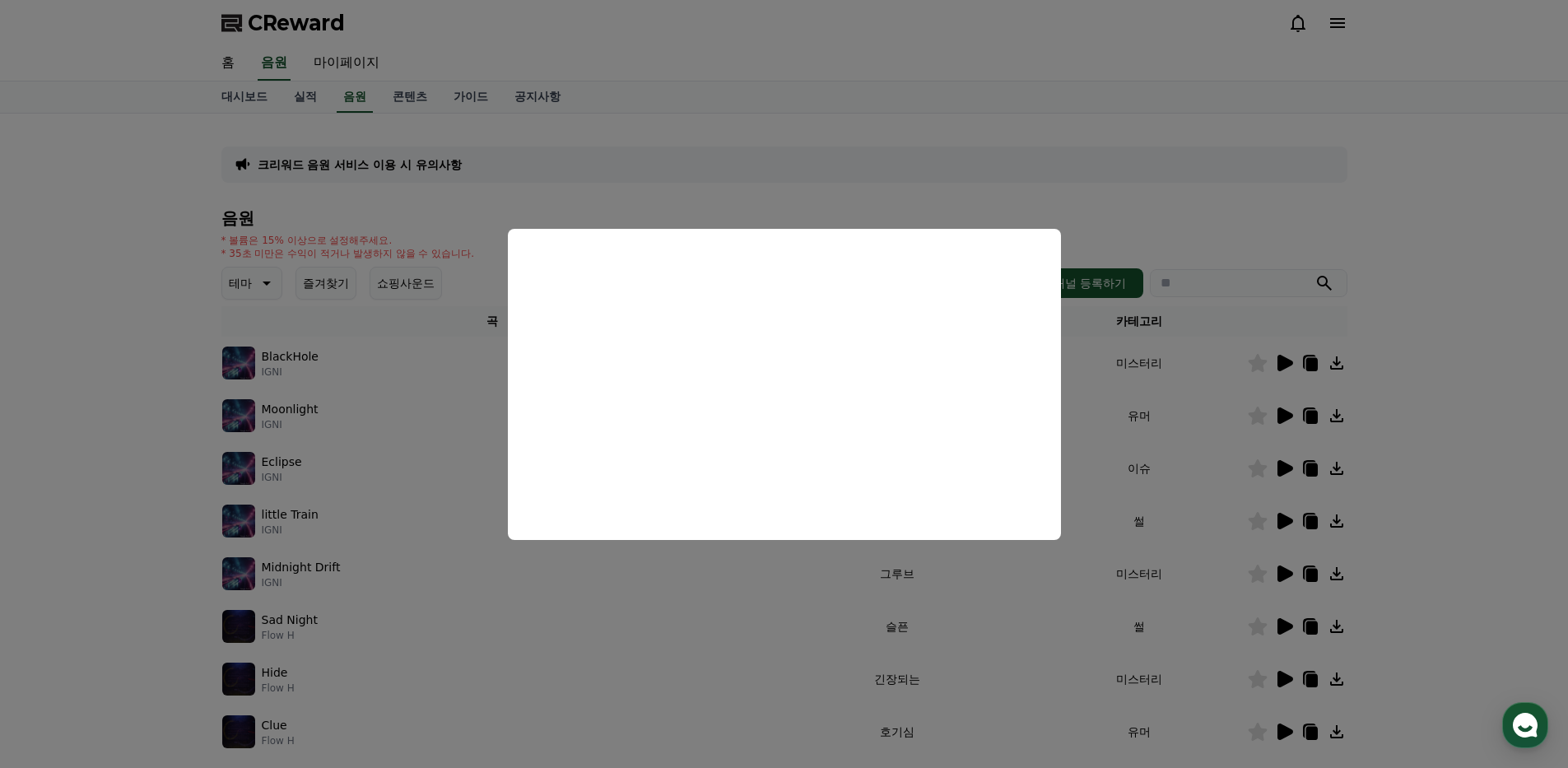
click at [1419, 374] on button "close modal" at bounding box center [784, 384] width 1568 height 768
